Goal: Information Seeking & Learning: Learn about a topic

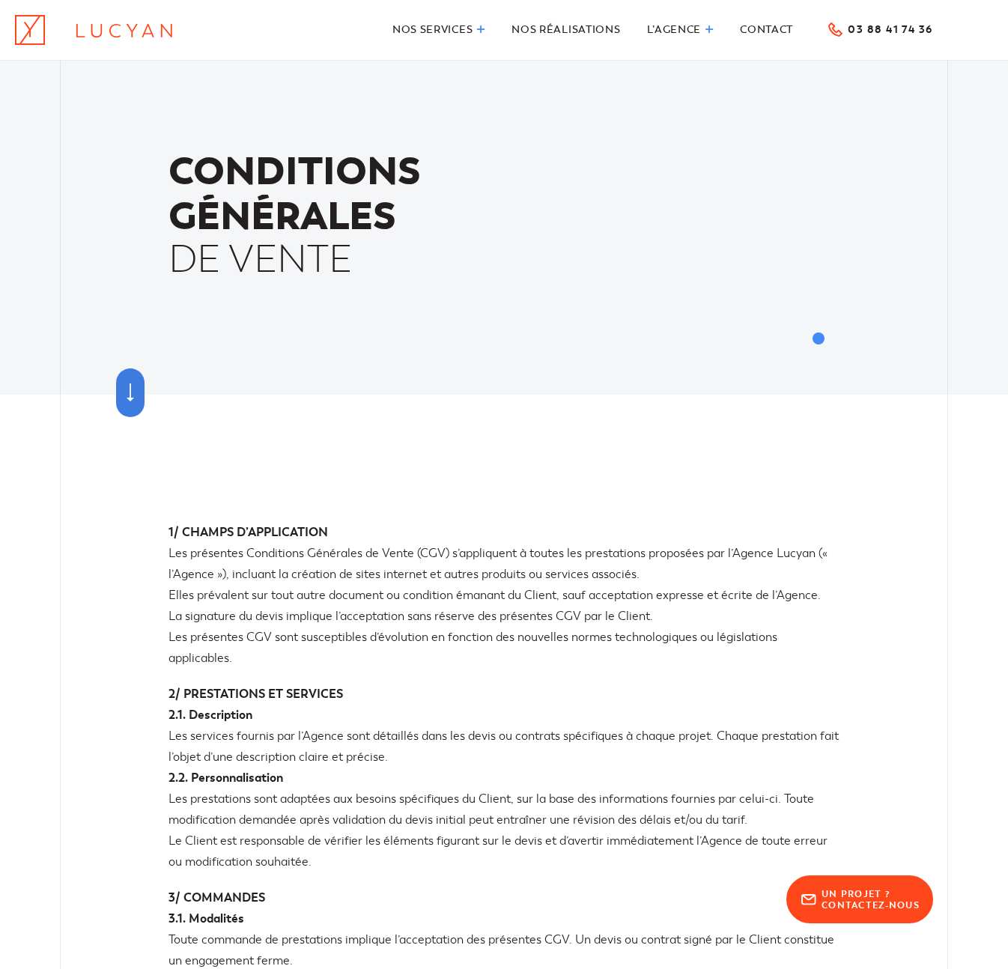
scroll to position [1899, 0]
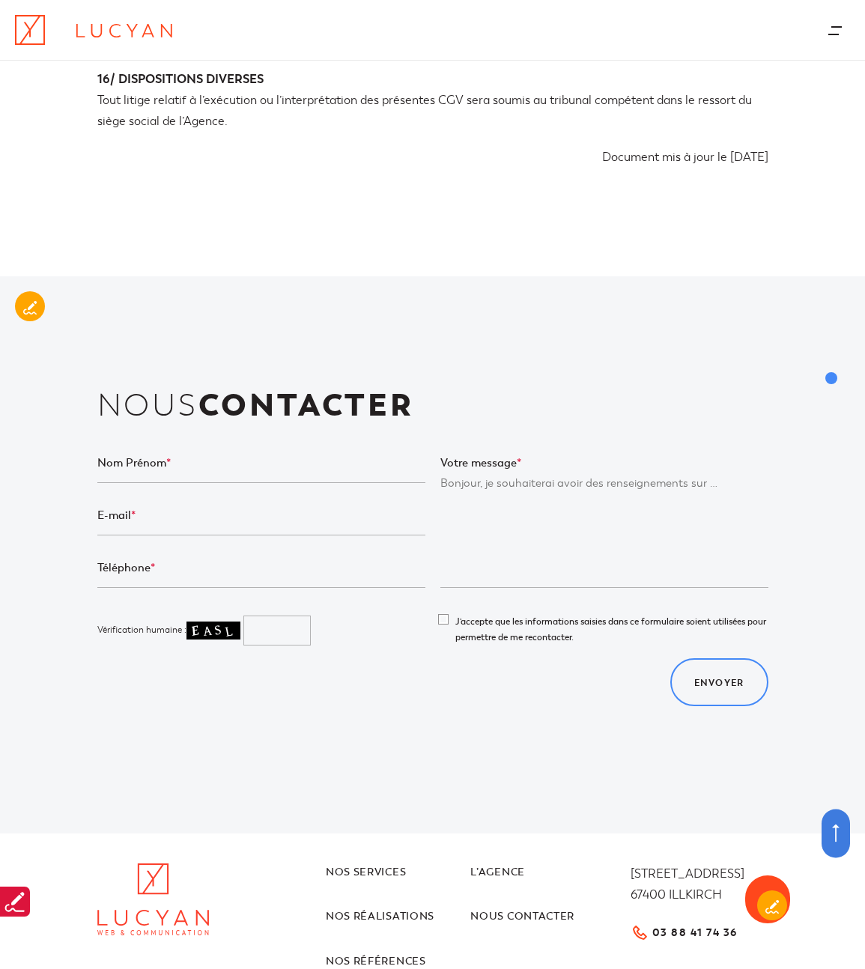
scroll to position [4440, 0]
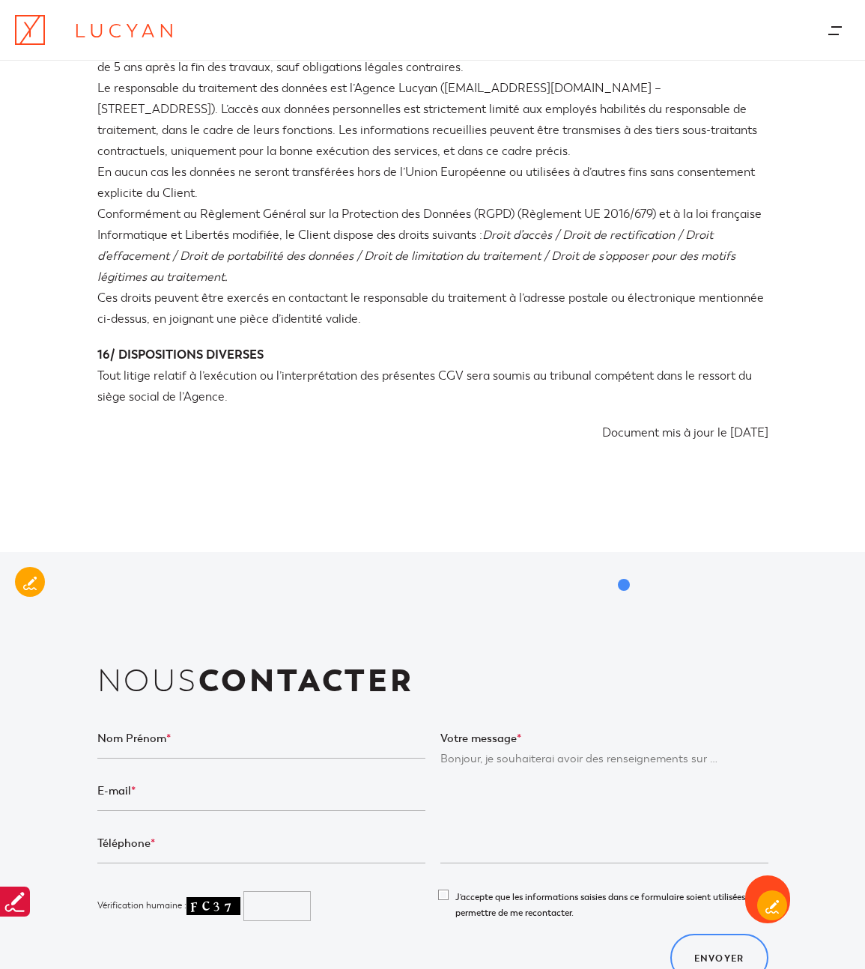
scroll to position [3915, 0]
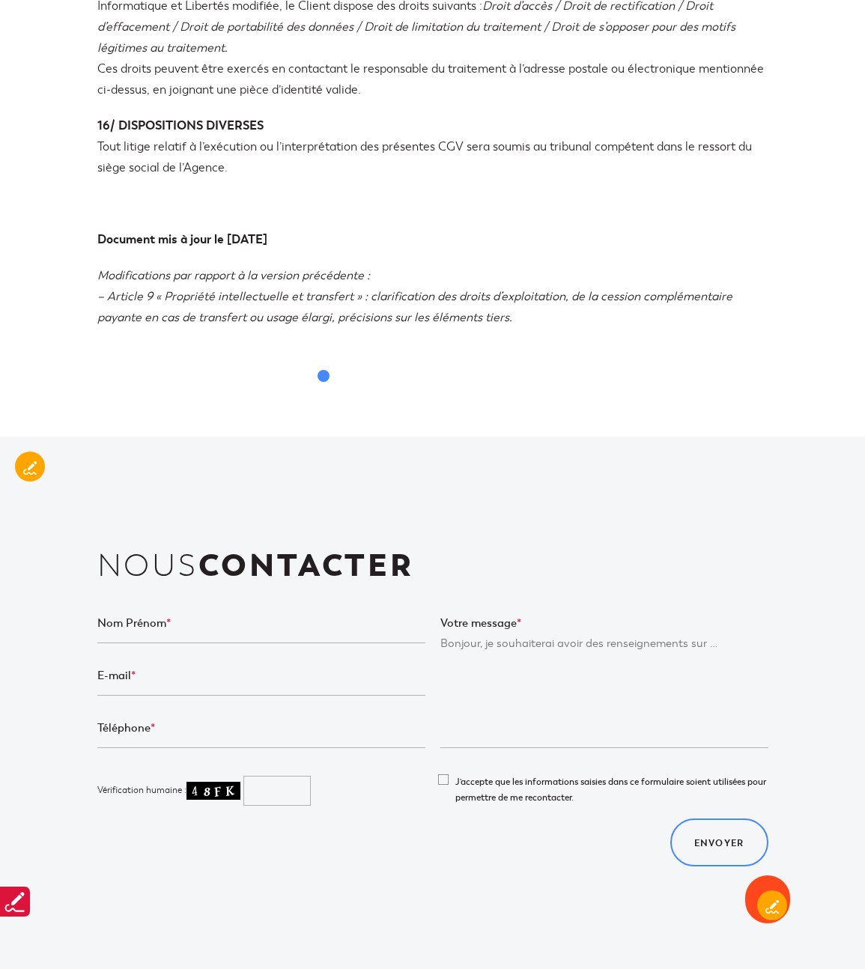
scroll to position [4260, 0]
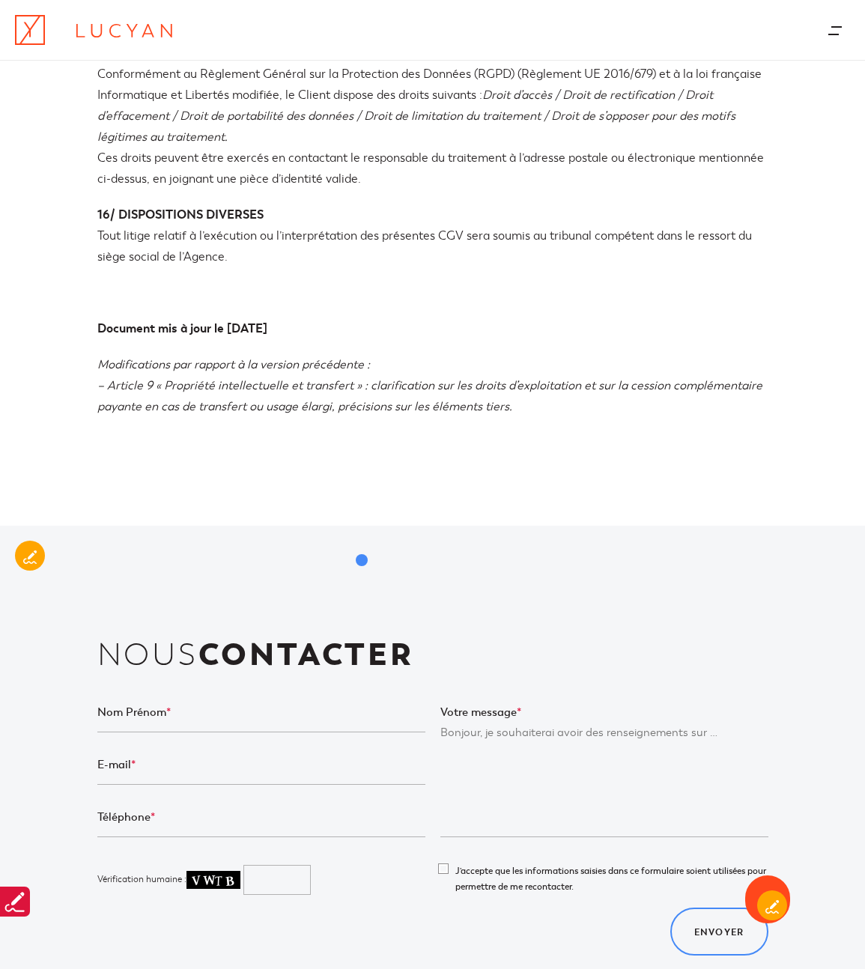
scroll to position [4154, 0]
